Goal: Complete application form: Complete application form

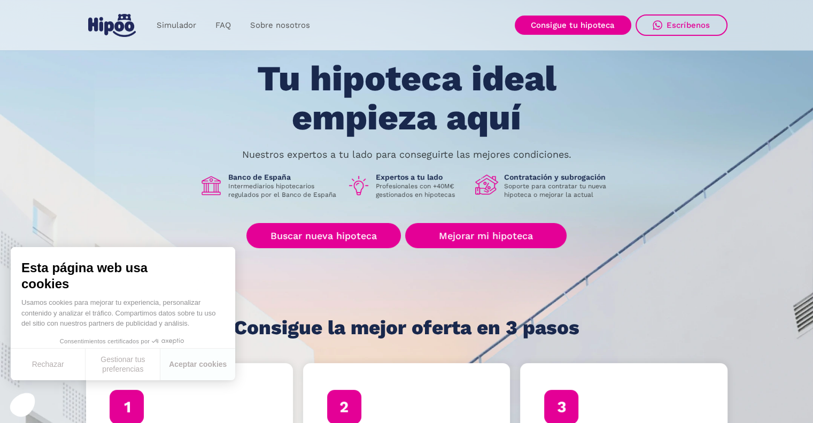
scroll to position [107, 0]
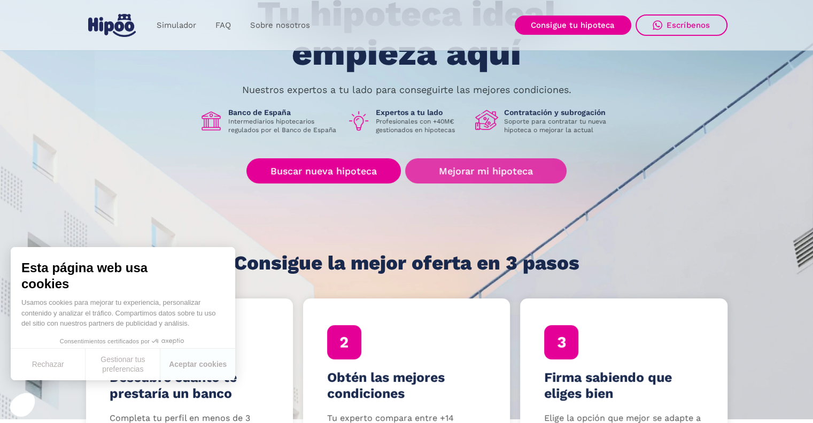
click at [487, 169] on link "Mejorar mi hipoteca" at bounding box center [485, 170] width 161 height 25
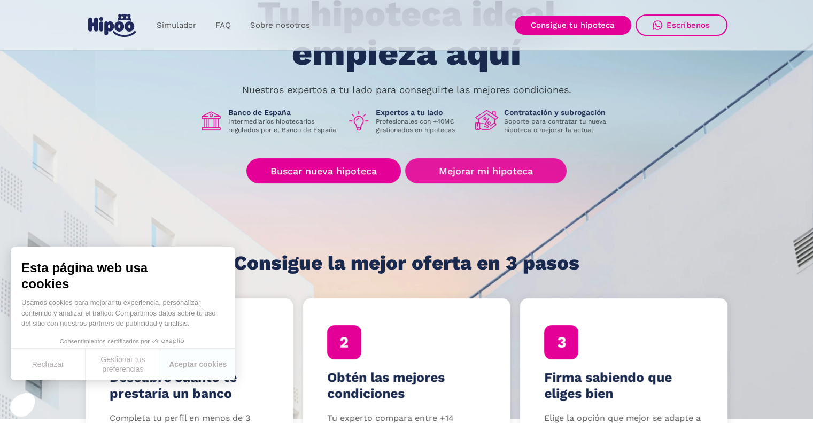
click at [492, 173] on link "Mejorar mi hipoteca" at bounding box center [485, 170] width 161 height 25
